Goal: Navigation & Orientation: Find specific page/section

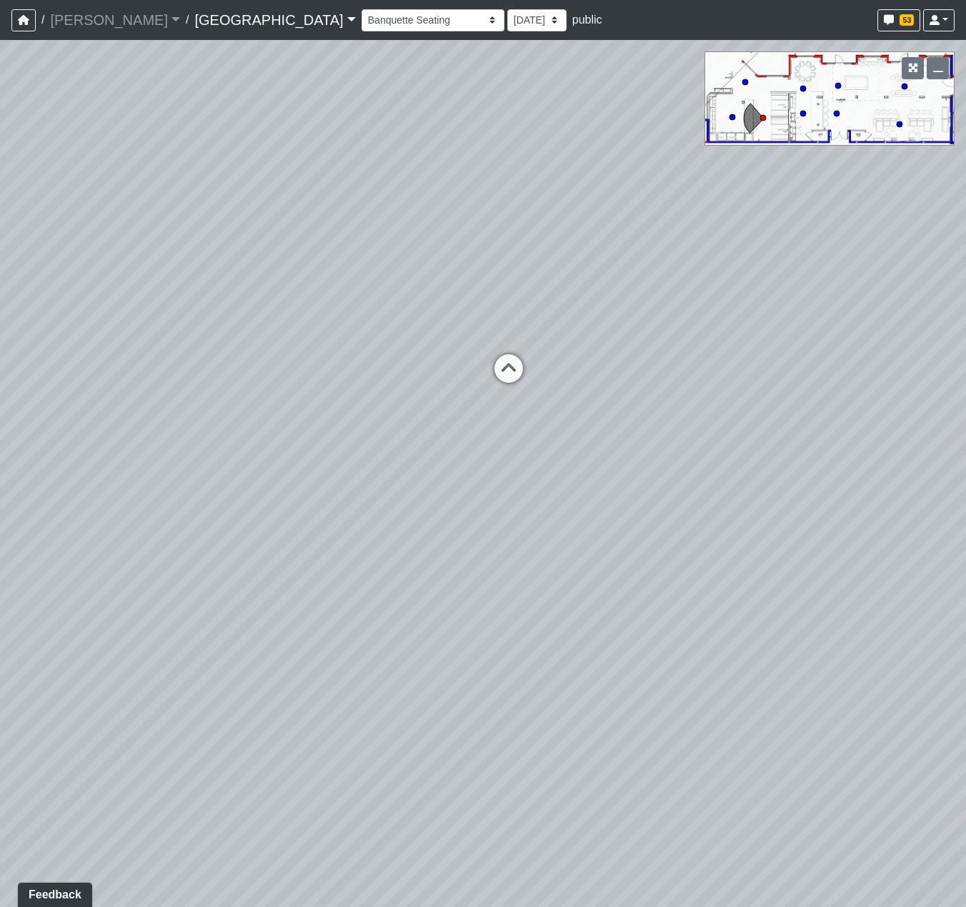
click at [571, 327] on div "Loading... Reception Desk Loading... Lobby Loading... Landing Loading... Create…" at bounding box center [483, 473] width 966 height 867
drag, startPoint x: 584, startPoint y: 324, endPoint x: 588, endPoint y: 336, distance: 13.6
click at [588, 335] on div "Loading... Reception Desk Loading... Lobby Loading... Landing Loading... Create…" at bounding box center [483, 473] width 966 height 867
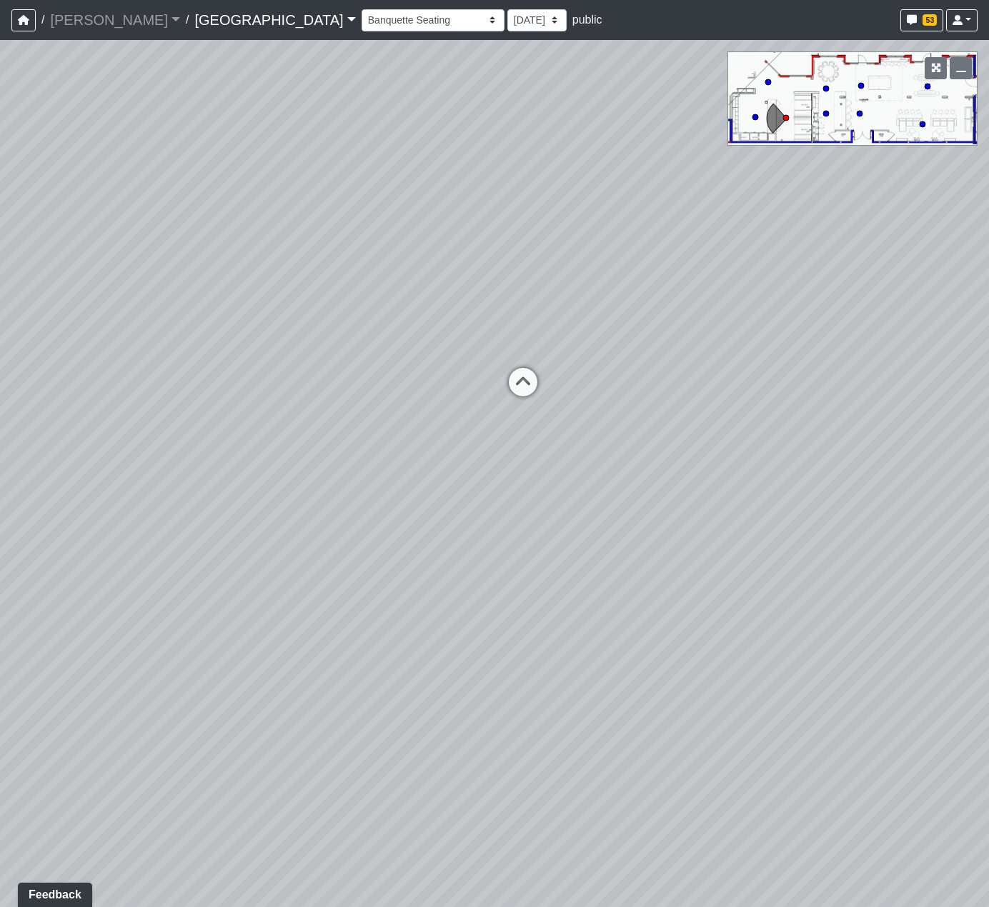
drag, startPoint x: 502, startPoint y: 395, endPoint x: 449, endPoint y: 324, distance: 89.3
click at [449, 324] on div "Loading... Reception Desk Loading... Lobby Loading... Landing Loading... Create…" at bounding box center [494, 473] width 989 height 867
drag, startPoint x: 418, startPoint y: 346, endPoint x: 445, endPoint y: 334, distance: 30.0
click at [445, 334] on div "Loading... Reception Desk Loading... Lobby Loading... Landing Loading... Create…" at bounding box center [494, 473] width 989 height 867
click at [551, 366] on icon at bounding box center [546, 378] width 43 height 43
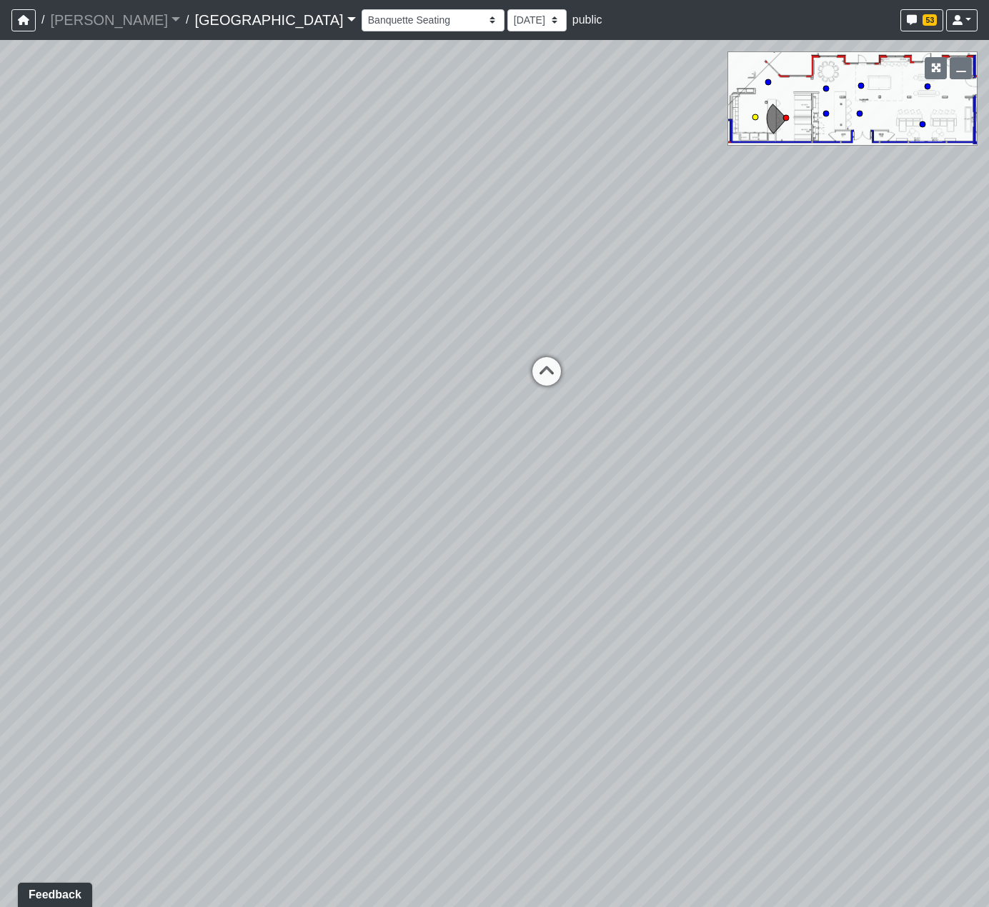
select select "hRjDSpTaaZ1uV79QSLQEH1"
drag, startPoint x: 566, startPoint y: 483, endPoint x: 554, endPoint y: 511, distance: 31.0
click at [554, 511] on div "Loading... Reception Desk Loading... Lobby Loading... Landing Loading... Create…" at bounding box center [494, 473] width 989 height 867
